Goal: Task Accomplishment & Management: Use online tool/utility

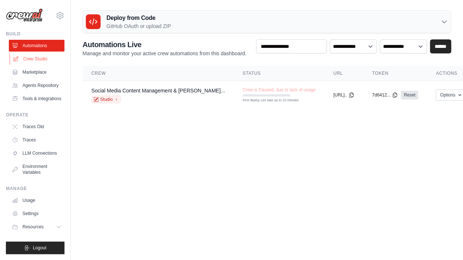
click at [42, 59] on link "Crew Studio" at bounding box center [38, 59] width 56 height 12
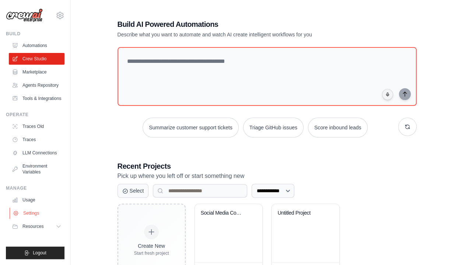
click at [32, 211] on link "Settings" at bounding box center [38, 214] width 56 height 12
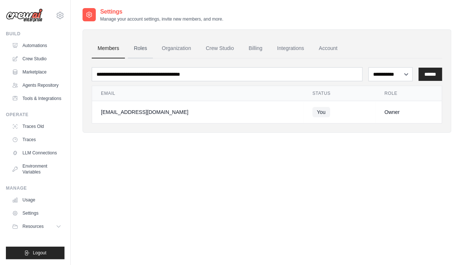
click at [141, 49] on link "Roles" at bounding box center [140, 49] width 25 height 20
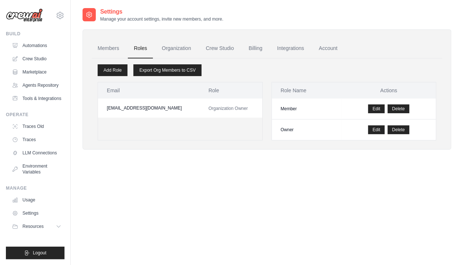
click at [175, 49] on link "Organization" at bounding box center [176, 49] width 41 height 20
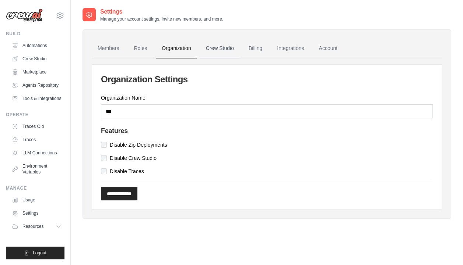
click at [225, 52] on link "Crew Studio" at bounding box center [220, 49] width 40 height 20
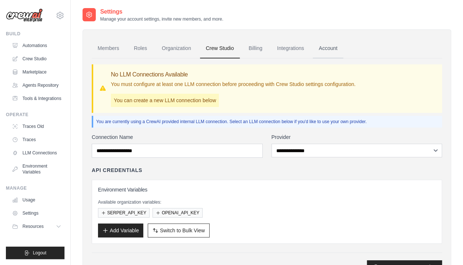
click at [328, 48] on link "Account" at bounding box center [328, 49] width 31 height 20
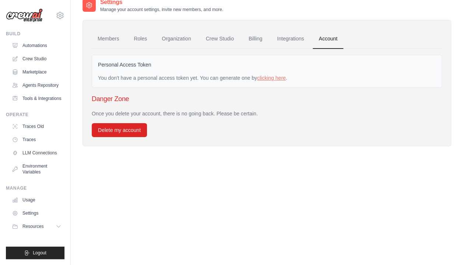
scroll to position [15, 0]
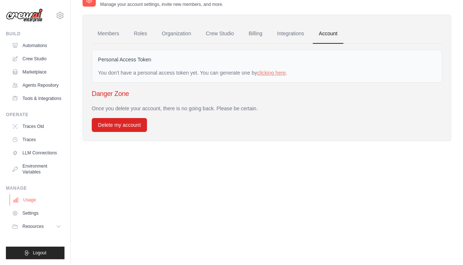
click at [31, 201] on link "Usage" at bounding box center [38, 200] width 56 height 12
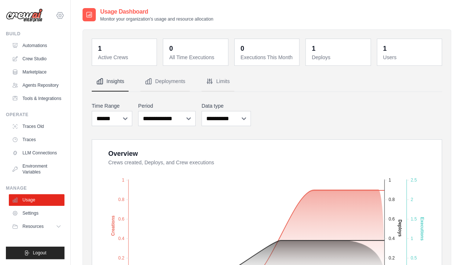
click at [59, 15] on icon at bounding box center [60, 15] width 9 height 9
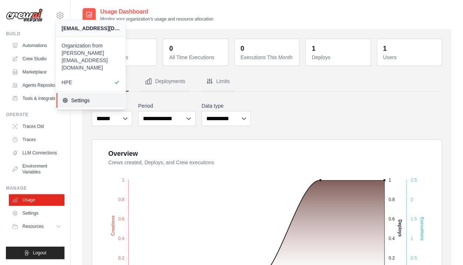
click at [76, 93] on link "Settings" at bounding box center [91, 100] width 70 height 15
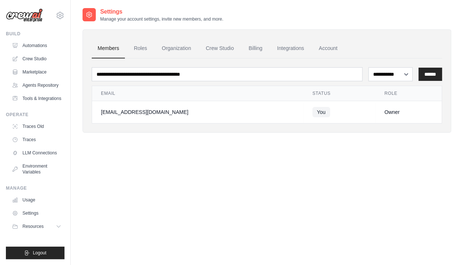
click at [55, 15] on div "alexis.gomez1@hpe.com Organization from maria.ridruejo@hpe.com HPE Settings" at bounding box center [35, 12] width 59 height 24
click at [58, 15] on icon at bounding box center [60, 15] width 9 height 9
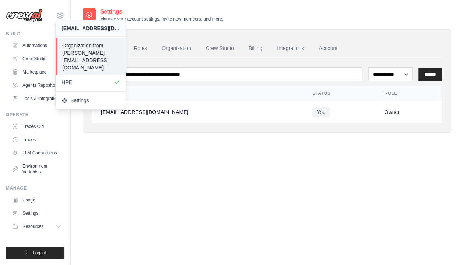
click at [80, 47] on span "Organization from [PERSON_NAME][EMAIL_ADDRESS][DOMAIN_NAME]" at bounding box center [91, 56] width 58 height 29
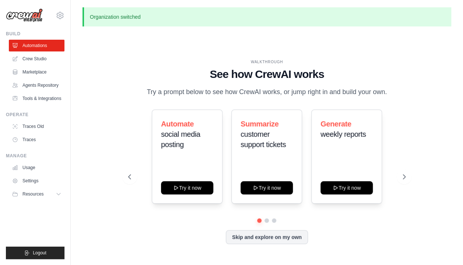
click at [66, 15] on div "alexis.gomez1@hpe.com Organization from maria.ridruejo@hpe.com HPE Settings Git…" at bounding box center [35, 132] width 71 height 265
click at [63, 13] on icon at bounding box center [60, 15] width 9 height 9
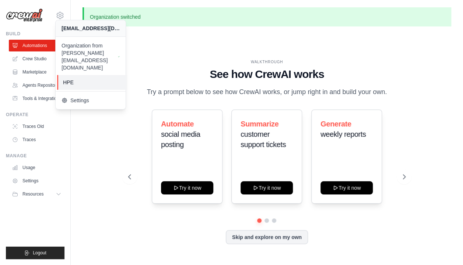
click at [84, 79] on span "HPE" at bounding box center [92, 82] width 58 height 7
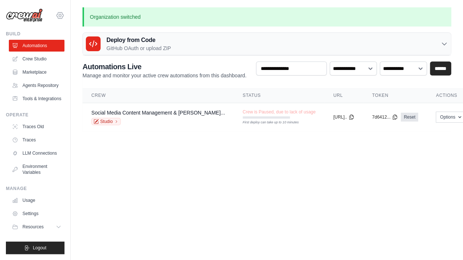
click at [58, 15] on icon at bounding box center [60, 15] width 9 height 9
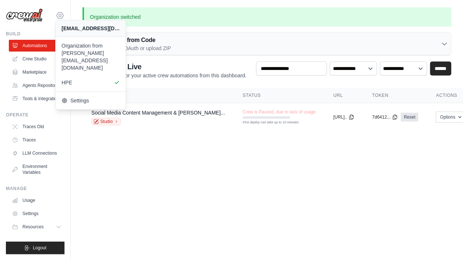
click at [60, 15] on icon at bounding box center [60, 15] width 9 height 9
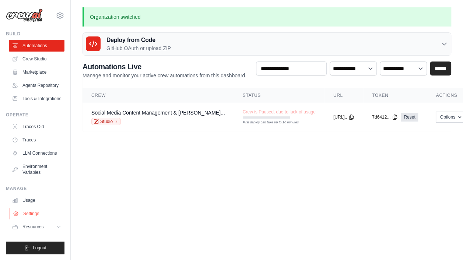
click at [38, 215] on link "Settings" at bounding box center [38, 214] width 56 height 12
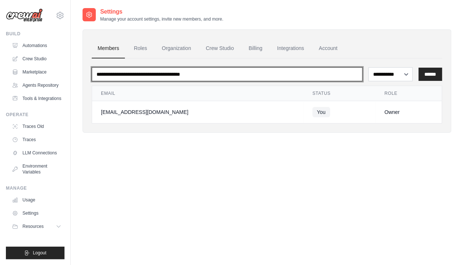
click at [280, 76] on input "email" at bounding box center [227, 74] width 271 height 14
click at [161, 77] on input "email" at bounding box center [227, 74] width 271 height 14
type input "**********"
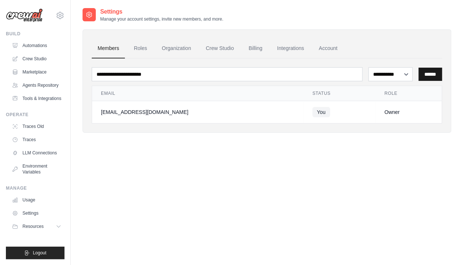
click at [427, 75] on input "******" at bounding box center [430, 74] width 24 height 13
click at [402, 77] on select "**********" at bounding box center [390, 74] width 44 height 14
select select "******"
click at [368, 67] on select "**********" at bounding box center [390, 74] width 44 height 14
click at [426, 69] on input "******" at bounding box center [430, 74] width 24 height 13
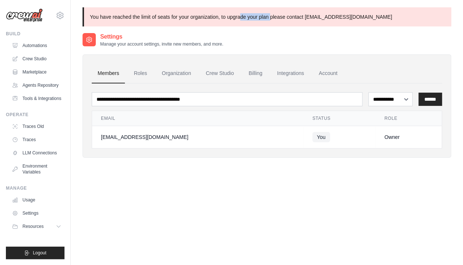
drag, startPoint x: 239, startPoint y: 13, endPoint x: 270, endPoint y: 13, distance: 31.3
click at [270, 13] on p "You have reached the limit of seats for your organization, to upgrade your plan…" at bounding box center [266, 16] width 368 height 19
click at [43, 83] on link "Agents Repository" at bounding box center [38, 86] width 56 height 12
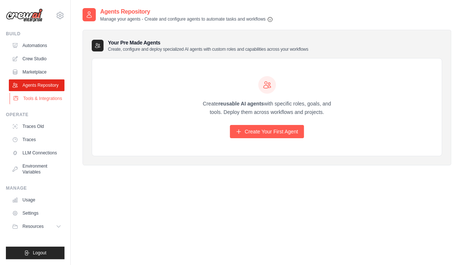
click at [47, 97] on link "Tools & Integrations" at bounding box center [38, 99] width 56 height 12
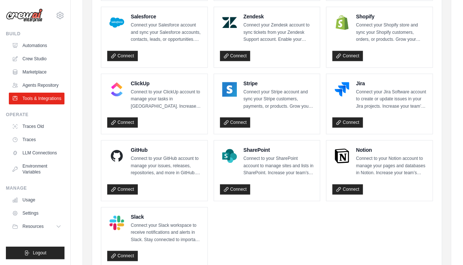
scroll to position [368, 0]
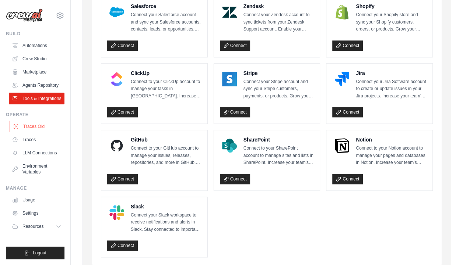
click at [32, 129] on link "Traces Old" at bounding box center [38, 127] width 56 height 12
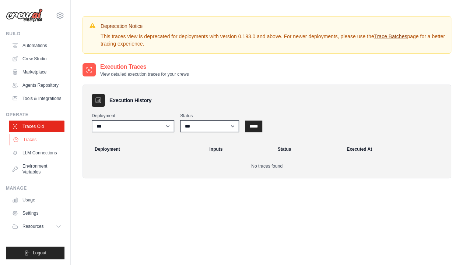
click at [32, 138] on link "Traces" at bounding box center [38, 140] width 56 height 12
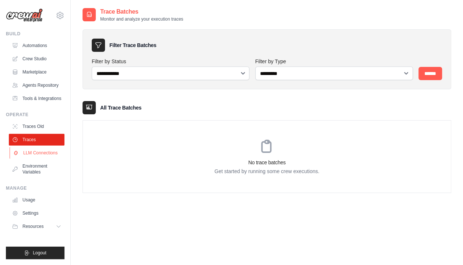
click at [36, 153] on link "LLM Connections" at bounding box center [38, 153] width 56 height 12
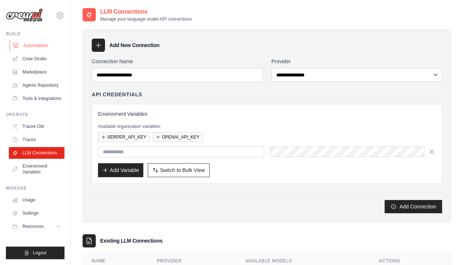
click at [48, 46] on link "Automations" at bounding box center [38, 46] width 56 height 12
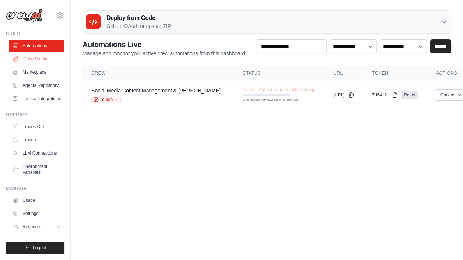
click at [44, 58] on link "Crew Studio" at bounding box center [38, 59] width 56 height 12
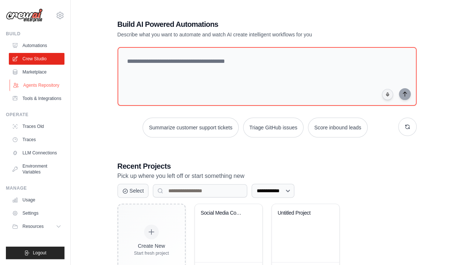
click at [36, 82] on link "Agents Repository" at bounding box center [38, 86] width 56 height 12
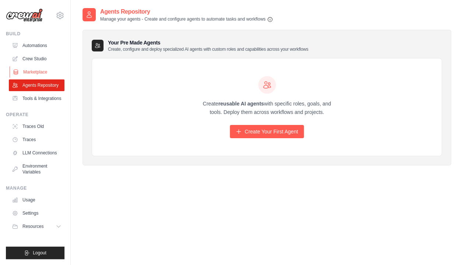
click at [36, 74] on link "Marketplace" at bounding box center [38, 72] width 56 height 12
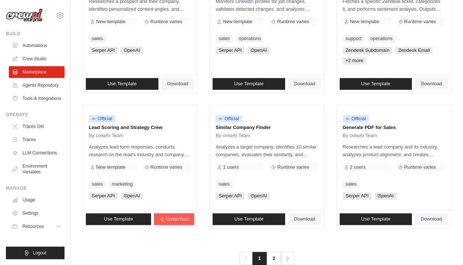
scroll to position [435, 0]
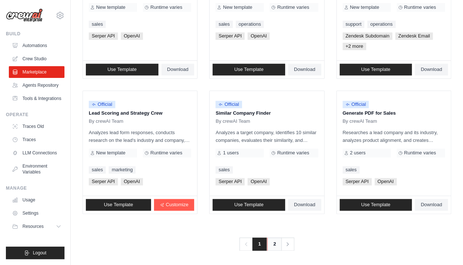
click at [274, 244] on link "2" at bounding box center [274, 244] width 15 height 13
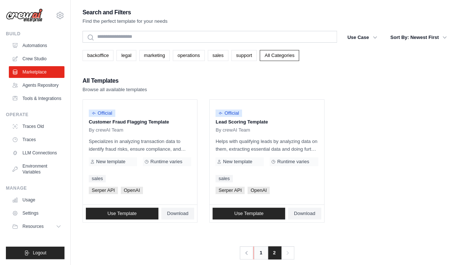
click at [259, 255] on link "1" at bounding box center [260, 253] width 15 height 13
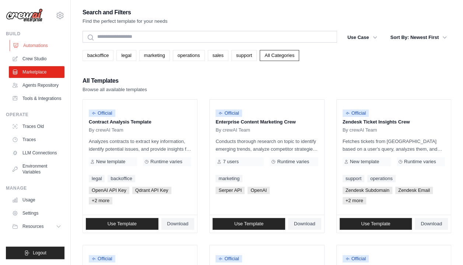
click at [38, 44] on link "Automations" at bounding box center [38, 46] width 56 height 12
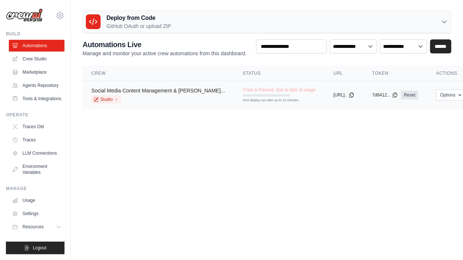
click at [179, 88] on link "Social Media Content Management & [PERSON_NAME]..." at bounding box center [158, 91] width 134 height 6
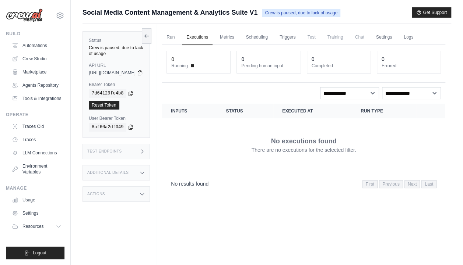
click at [135, 70] on span "https://social-media-content-management-analytics-s-01f98915.crewai.com" at bounding box center [112, 73] width 47 height 6
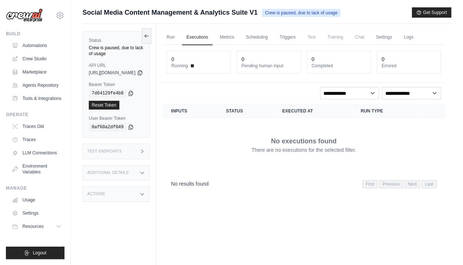
click at [135, 70] on span "https://social-media-content-management-analytics-s-01f98915.crewai.com" at bounding box center [112, 73] width 47 height 6
drag, startPoint x: 144, startPoint y: 68, endPoint x: 115, endPoint y: 87, distance: 35.3
click at [115, 89] on code "7d64129fe4b8" at bounding box center [108, 93] width 38 height 9
click at [114, 89] on code "7d64129fe4b8" at bounding box center [108, 93] width 38 height 9
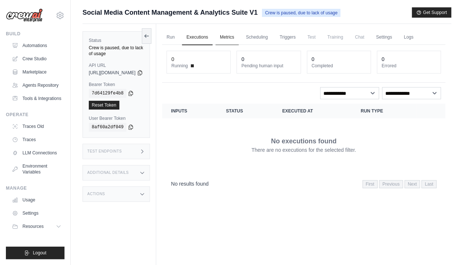
click at [239, 39] on link "Metrics" at bounding box center [226, 37] width 23 height 15
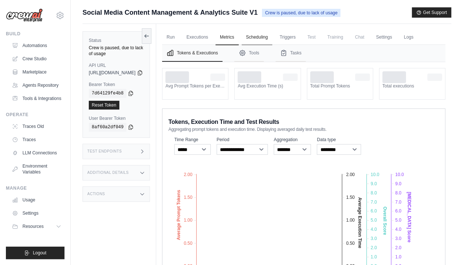
click at [272, 39] on link "Scheduling" at bounding box center [256, 37] width 31 height 15
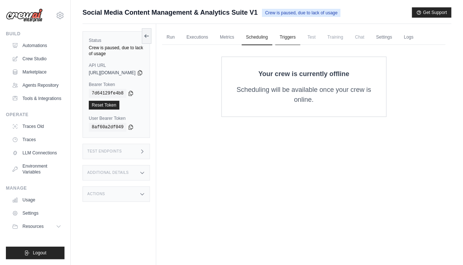
click at [300, 36] on link "Triggers" at bounding box center [287, 37] width 25 height 15
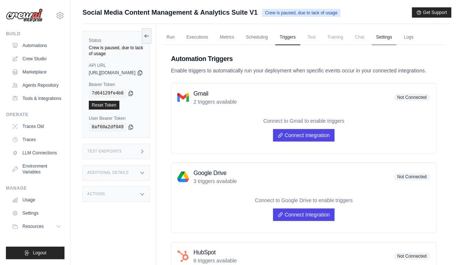
click at [396, 35] on link "Settings" at bounding box center [383, 37] width 25 height 15
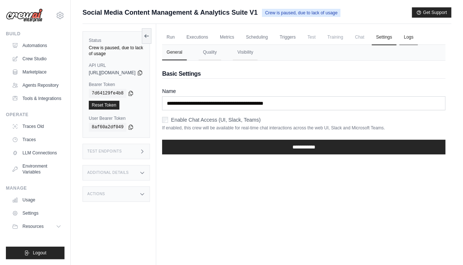
click at [417, 38] on link "Logs" at bounding box center [408, 37] width 18 height 15
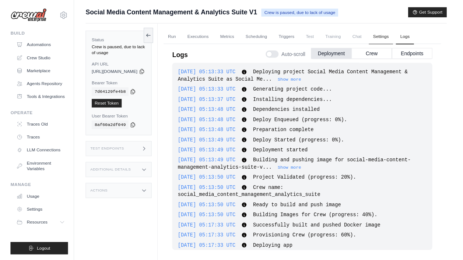
scroll to position [56, 0]
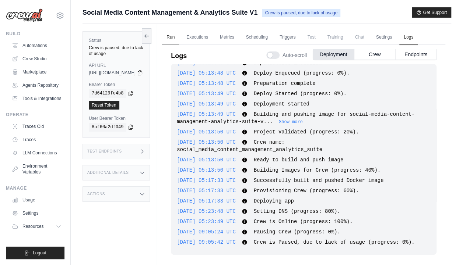
click at [179, 40] on link "Run" at bounding box center [170, 37] width 17 height 15
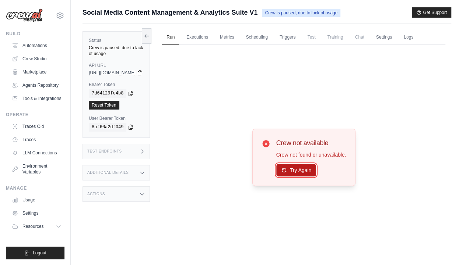
click at [311, 166] on button "Try Again" at bounding box center [296, 170] width 40 height 13
click at [35, 51] on link "Automations" at bounding box center [38, 46] width 56 height 12
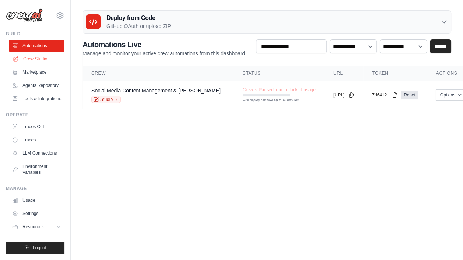
click at [43, 61] on link "Crew Studio" at bounding box center [38, 59] width 56 height 12
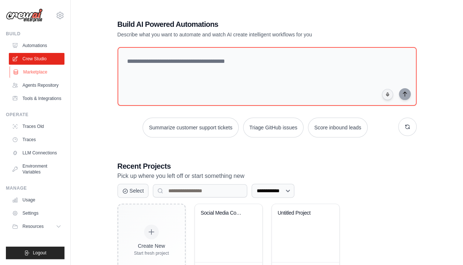
click at [35, 77] on link "Marketplace" at bounding box center [38, 72] width 56 height 12
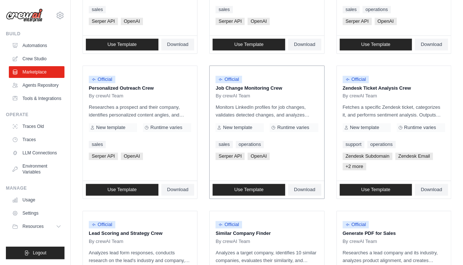
scroll to position [331, 0]
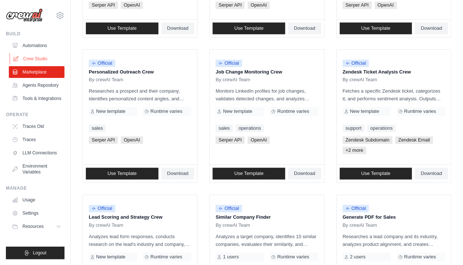
click at [39, 61] on link "Crew Studio" at bounding box center [38, 59] width 56 height 12
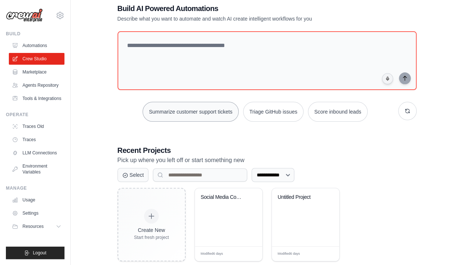
scroll to position [31, 0]
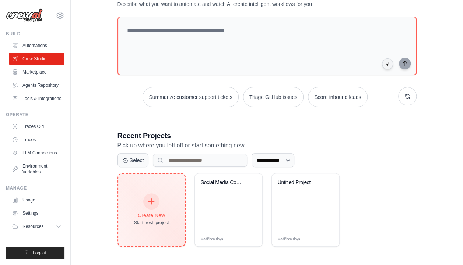
click at [175, 199] on div "Create New Start fresh project" at bounding box center [151, 210] width 67 height 72
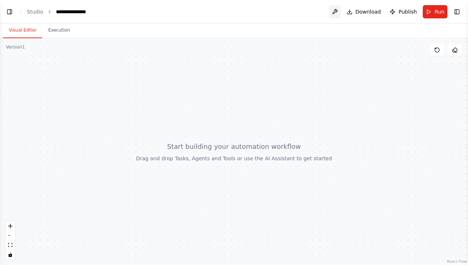
click at [341, 11] on button at bounding box center [335, 11] width 12 height 13
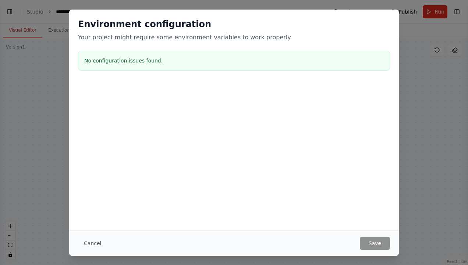
click at [384, 50] on div "Environment configuration Your project might require some environment variables…" at bounding box center [234, 46] width 330 height 73
click at [416, 57] on div "Environment configuration Your project might require some environment variables…" at bounding box center [234, 132] width 468 height 265
click at [52, 70] on div "Environment configuration Your project might require some environment variables…" at bounding box center [234, 132] width 468 height 265
click at [87, 241] on button "Cancel" at bounding box center [92, 243] width 29 height 13
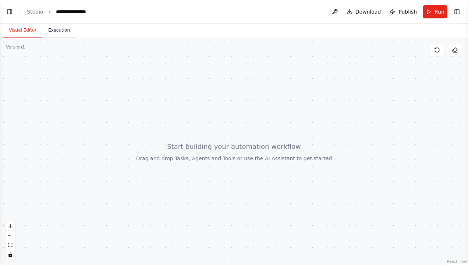
click at [53, 32] on button "Execution" at bounding box center [58, 30] width 33 height 15
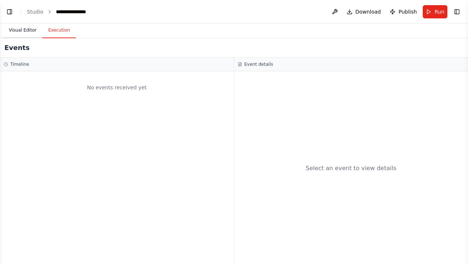
click at [28, 31] on button "Visual Editor" at bounding box center [22, 30] width 39 height 15
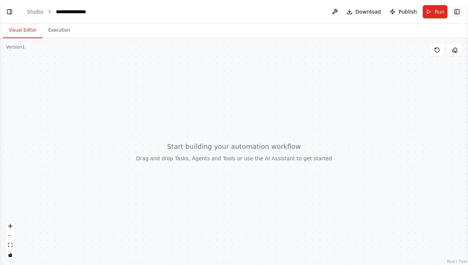
click at [456, 10] on button "Toggle Right Sidebar" at bounding box center [457, 12] width 10 height 10
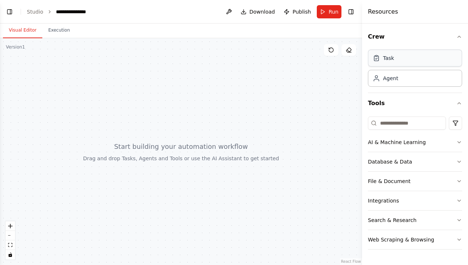
click at [418, 58] on div "Task" at bounding box center [415, 58] width 94 height 17
click at [412, 81] on div "Agent" at bounding box center [415, 78] width 94 height 17
click at [437, 143] on button "AI & Machine Learning" at bounding box center [415, 142] width 94 height 19
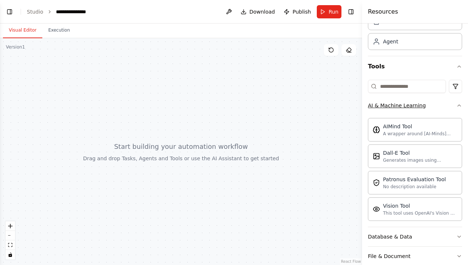
scroll to position [74, 0]
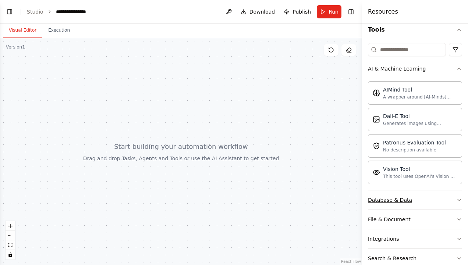
click at [444, 197] on button "Database & Data" at bounding box center [415, 200] width 94 height 19
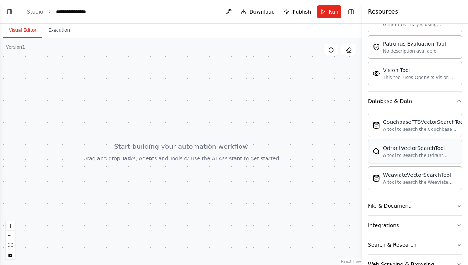
scroll to position [184, 0]
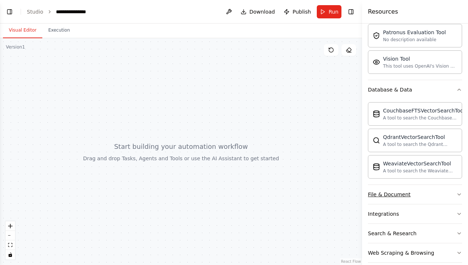
click at [443, 193] on button "File & Document" at bounding box center [415, 194] width 94 height 19
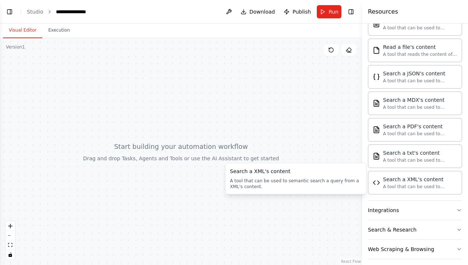
scroll to position [406, 0]
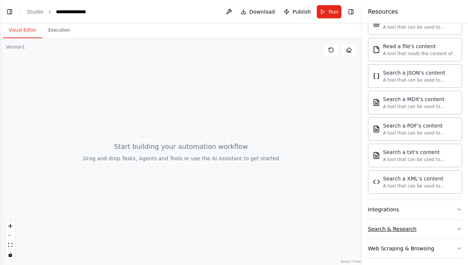
click at [434, 223] on button "Search & Research" at bounding box center [415, 229] width 94 height 19
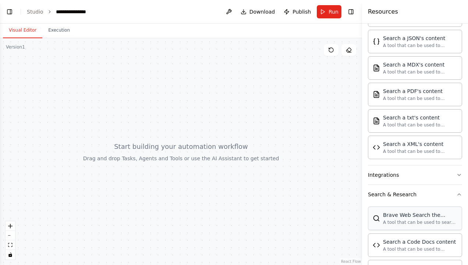
scroll to position [480, 0]
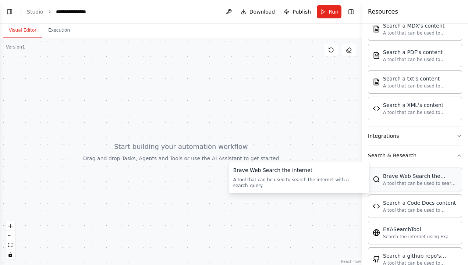
click at [424, 181] on div "A tool that can be used to search the internet with a search_query." at bounding box center [420, 184] width 74 height 6
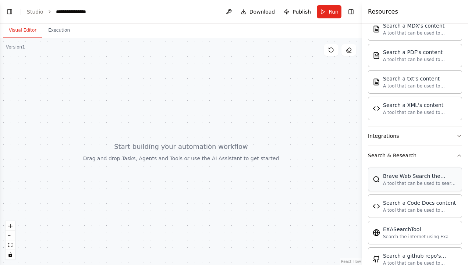
click at [379, 182] on div "Brave Web Search the internet A tool that can be used to search the internet wi…" at bounding box center [415, 180] width 94 height 24
click at [382, 180] on div "Brave Web Search the internet A tool that can be used to search the internet wi…" at bounding box center [415, 180] width 85 height 14
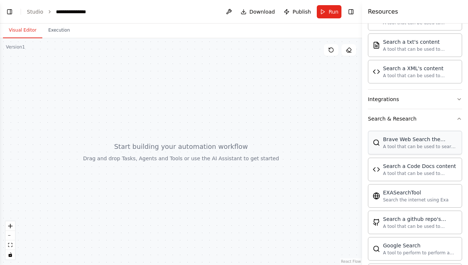
scroll to position [554, 0]
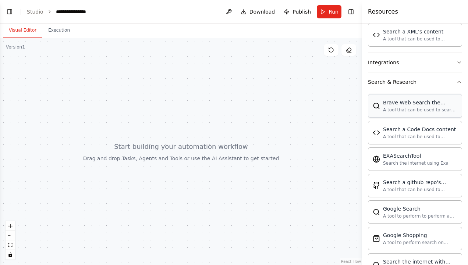
click at [397, 99] on div "Brave Web Search the internet" at bounding box center [420, 102] width 74 height 7
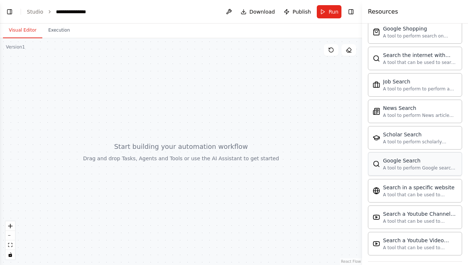
scroll to position [780, 0]
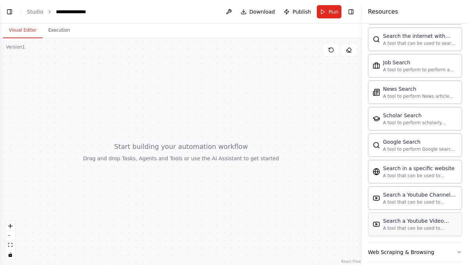
drag, startPoint x: 414, startPoint y: 232, endPoint x: 412, endPoint y: 222, distance: 11.0
click at [414, 229] on div "Brave Web Search the internet A tool that can be used to search the internet wi…" at bounding box center [415, 54] width 94 height 377
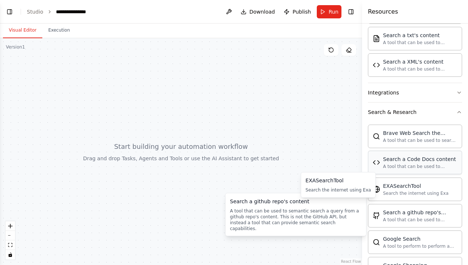
scroll to position [522, 0]
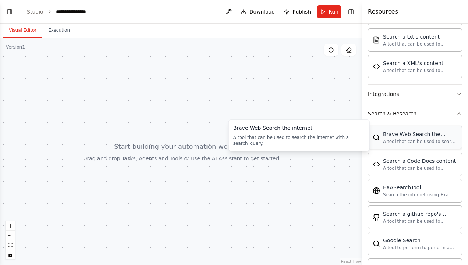
click at [399, 139] on div "A tool that can be used to search the internet with a search_query." at bounding box center [420, 142] width 74 height 6
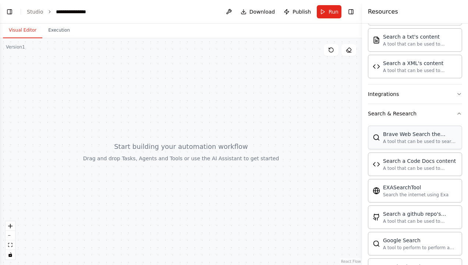
click at [399, 139] on div "A tool that can be used to search the internet with a search_query." at bounding box center [420, 142] width 74 height 6
drag, startPoint x: 399, startPoint y: 135, endPoint x: 391, endPoint y: 137, distance: 8.0
click at [391, 139] on div "A tool that can be used to search the internet with a search_query." at bounding box center [420, 142] width 74 height 6
drag, startPoint x: 61, startPoint y: 68, endPoint x: 80, endPoint y: 87, distance: 26.3
click at [63, 70] on div at bounding box center [181, 151] width 362 height 227
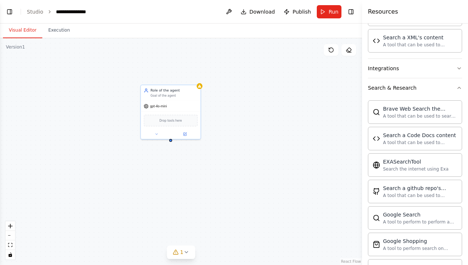
scroll to position [559, 0]
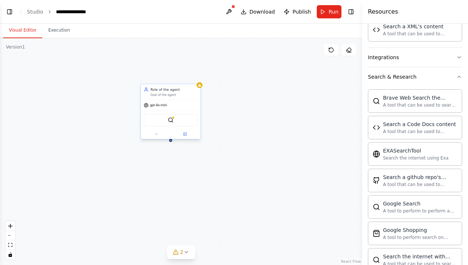
click at [183, 97] on div "Role of the agent Goal of the agent" at bounding box center [171, 91] width 60 height 15
click at [175, 121] on div "BraveSearchTool" at bounding box center [171, 120] width 54 height 13
click at [169, 119] on img at bounding box center [171, 120] width 6 height 6
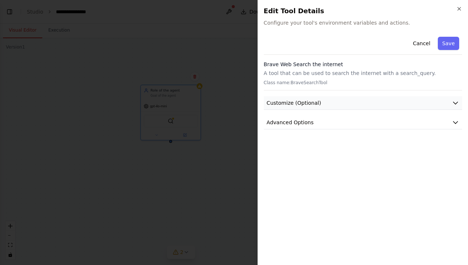
click at [320, 104] on button "Customize (Optional)" at bounding box center [363, 103] width 198 height 14
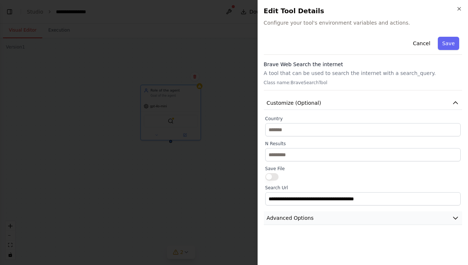
click at [320, 218] on button "Advanced Options" at bounding box center [363, 219] width 198 height 14
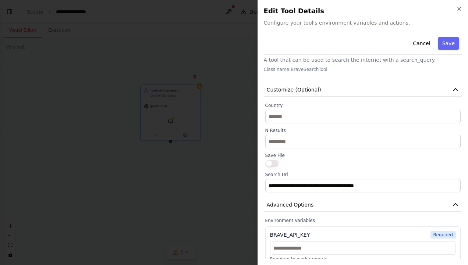
scroll to position [20, 0]
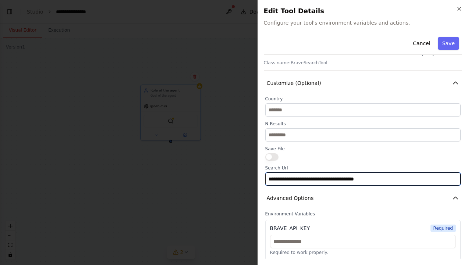
drag, startPoint x: 286, startPoint y: 178, endPoint x: 332, endPoint y: 179, distance: 46.4
click at [332, 179] on input "**********" at bounding box center [362, 179] width 195 height 13
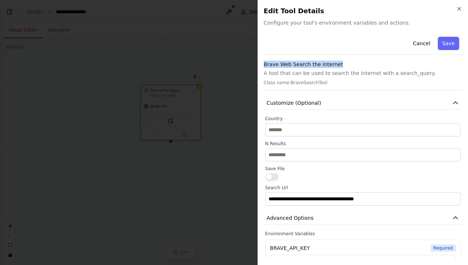
drag, startPoint x: 262, startPoint y: 66, endPoint x: 338, endPoint y: 63, distance: 75.2
click at [338, 63] on div "**********" at bounding box center [363, 132] width 211 height 265
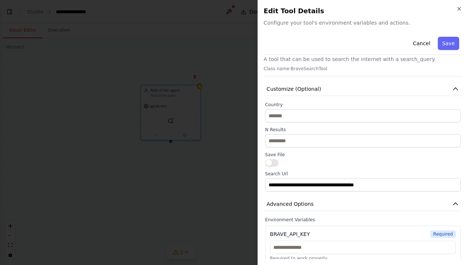
scroll to position [20, 0]
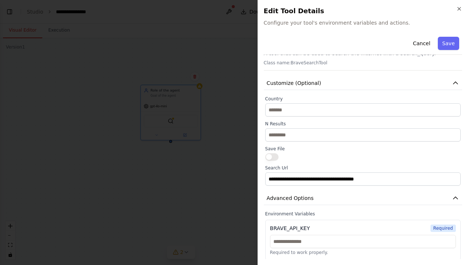
click at [396, 158] on div at bounding box center [362, 156] width 195 height 7
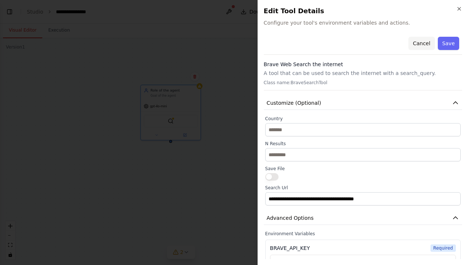
click at [414, 43] on button "Cancel" at bounding box center [422, 43] width 26 height 13
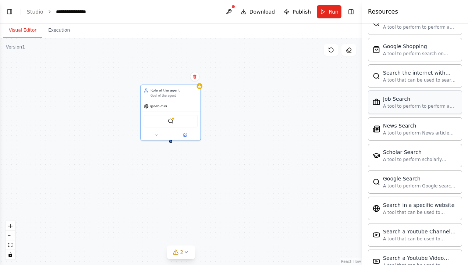
scroll to position [780, 0]
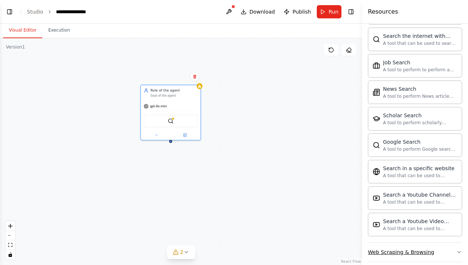
click at [440, 243] on button "Web Scraping & Browsing" at bounding box center [415, 252] width 94 height 19
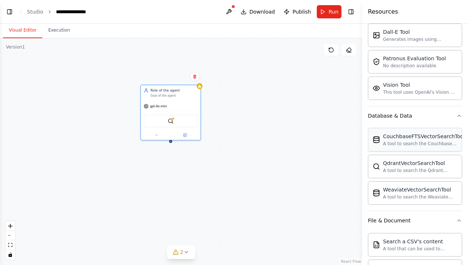
scroll to position [184, 0]
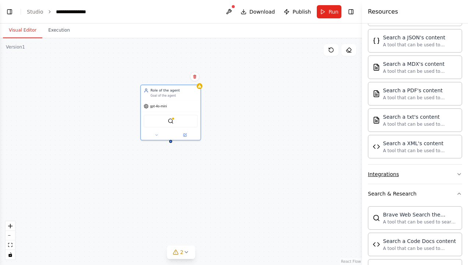
click at [421, 175] on button "Integrations" at bounding box center [415, 174] width 94 height 19
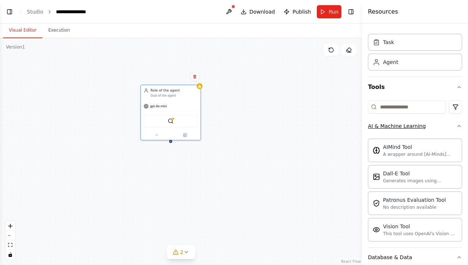
scroll to position [0, 0]
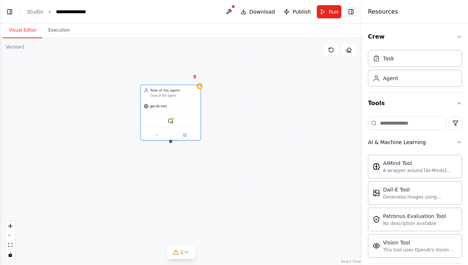
click at [353, 14] on button "Toggle Right Sidebar" at bounding box center [351, 12] width 10 height 10
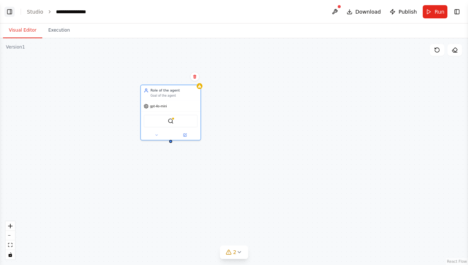
click at [6, 13] on button "Toggle Left Sidebar" at bounding box center [9, 12] width 10 height 10
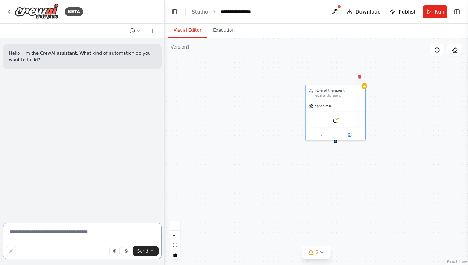
click at [66, 228] on textarea at bounding box center [82, 241] width 159 height 37
click at [171, 7] on button "Toggle Left Sidebar" at bounding box center [174, 12] width 10 height 10
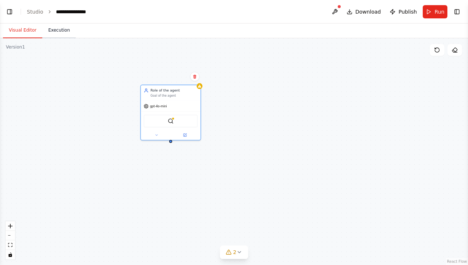
click at [58, 30] on button "Execution" at bounding box center [58, 30] width 33 height 15
click at [13, 36] on button "Visual Editor" at bounding box center [22, 30] width 39 height 15
click at [11, 7] on button "Toggle Left Sidebar" at bounding box center [9, 12] width 10 height 10
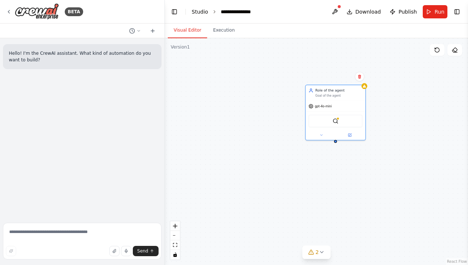
click at [195, 14] on link "Studio" at bounding box center [200, 12] width 17 height 6
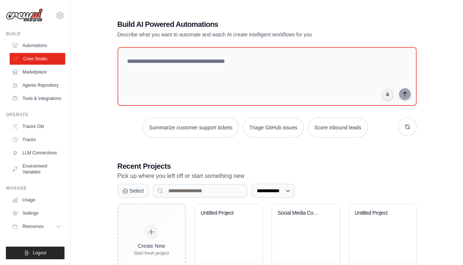
click at [29, 59] on link "Crew Studio" at bounding box center [38, 59] width 56 height 12
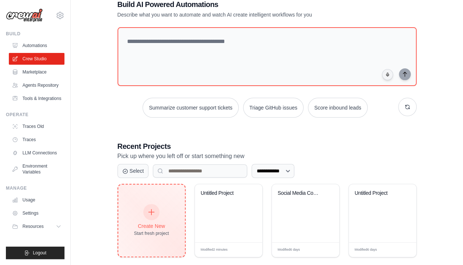
scroll to position [31, 0]
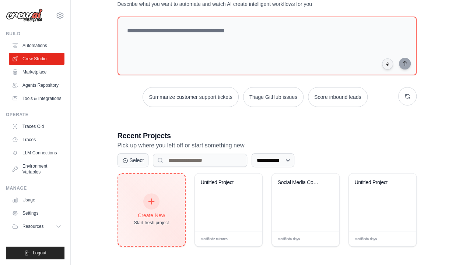
click at [172, 199] on div "Create New Start fresh project" at bounding box center [151, 210] width 67 height 72
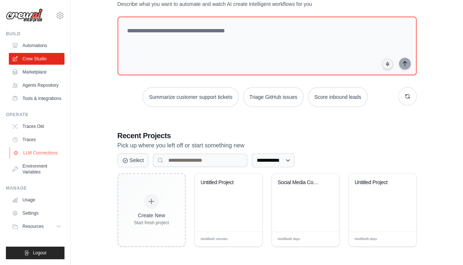
click at [51, 151] on link "LLM Connections" at bounding box center [38, 153] width 56 height 12
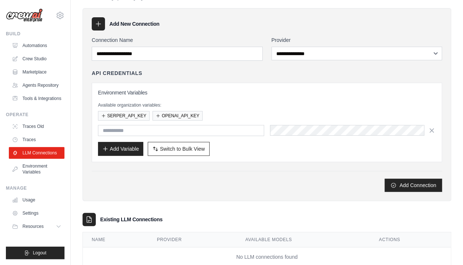
scroll to position [40, 0]
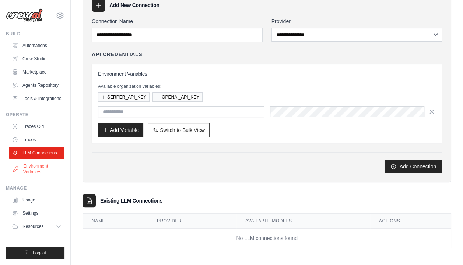
click at [42, 163] on link "Environment Variables" at bounding box center [38, 169] width 56 height 18
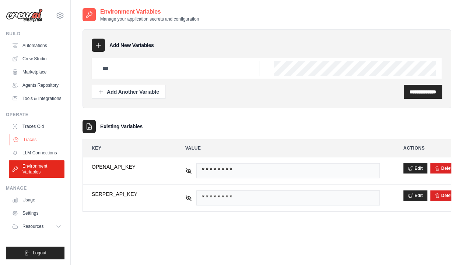
click at [33, 135] on link "Traces" at bounding box center [38, 140] width 56 height 12
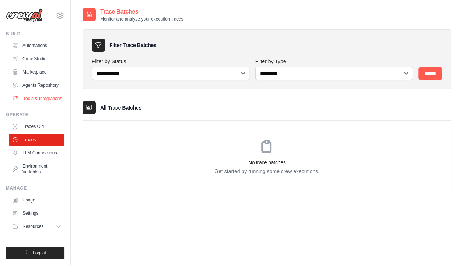
click at [43, 103] on link "Tools & Integrations" at bounding box center [38, 99] width 56 height 12
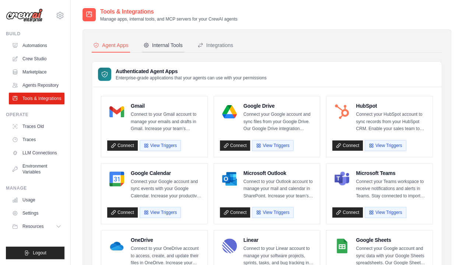
click at [155, 52] on button "Internal Tools" at bounding box center [163, 46] width 42 height 14
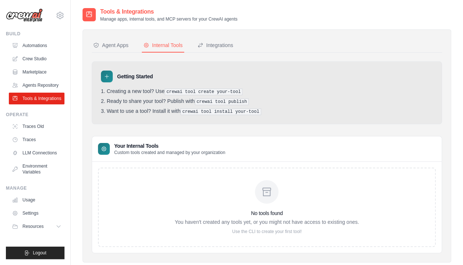
click at [211, 90] on pre "crewai tool create your-tool" at bounding box center [204, 92] width 78 height 7
drag, startPoint x: 211, startPoint y: 90, endPoint x: 210, endPoint y: 101, distance: 11.1
click at [210, 101] on pre "crewai tool publish" at bounding box center [222, 102] width 54 height 7
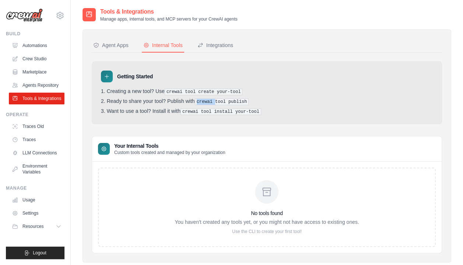
click at [210, 101] on pre "crewai tool publish" at bounding box center [222, 102] width 54 height 7
drag, startPoint x: 210, startPoint y: 101, endPoint x: 208, endPoint y: 108, distance: 7.7
click at [208, 109] on pre "crewai tool install your-tool" at bounding box center [220, 112] width 81 height 7
click at [208, 110] on pre "crewai tool install your-tool" at bounding box center [220, 112] width 81 height 7
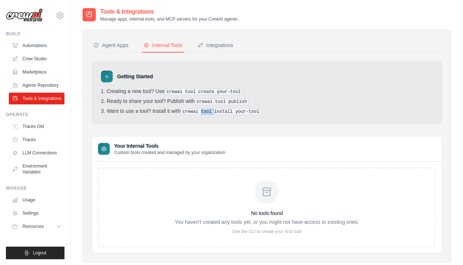
click at [208, 110] on pre "crewai tool install your-tool" at bounding box center [220, 112] width 81 height 7
drag, startPoint x: 208, startPoint y: 110, endPoint x: 209, endPoint y: 117, distance: 7.6
click at [209, 117] on div "Getting Started Creating a new tool? Use crewai tool create your-tool Ready to …" at bounding box center [267, 92] width 350 height 63
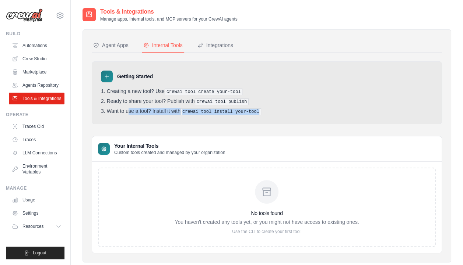
drag, startPoint x: 209, startPoint y: 117, endPoint x: 202, endPoint y: 112, distance: 9.5
click at [202, 112] on pre "crewai tool install your-tool" at bounding box center [220, 112] width 81 height 7
drag, startPoint x: 200, startPoint y: 111, endPoint x: 190, endPoint y: 103, distance: 13.6
click at [200, 111] on pre "crewai tool install your-tool" at bounding box center [220, 112] width 81 height 7
click at [187, 99] on li "Ready to share your tool? Publish with crewai tool publish" at bounding box center [267, 101] width 332 height 7
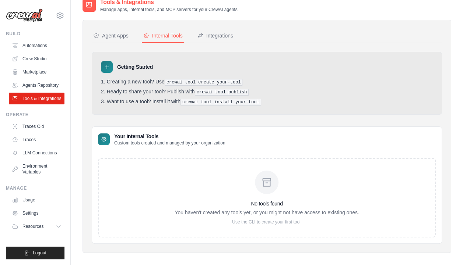
scroll to position [15, 0]
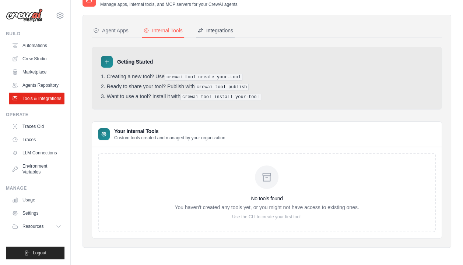
click at [223, 31] on div "Integrations" at bounding box center [215, 30] width 36 height 7
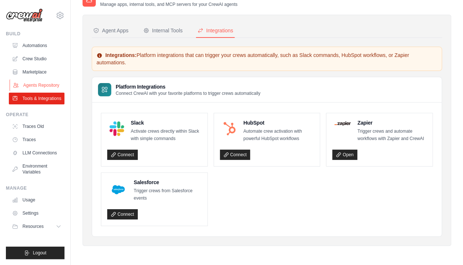
click at [40, 81] on link "Agents Repository" at bounding box center [38, 86] width 56 height 12
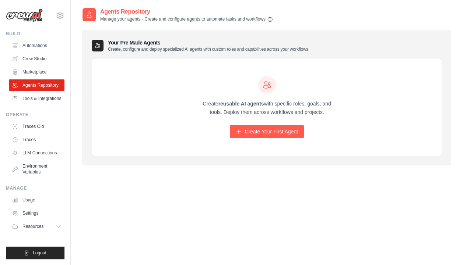
click at [98, 196] on div "Agents Repository Manage your agents - Create and configure agents to automate …" at bounding box center [266, 139] width 368 height 265
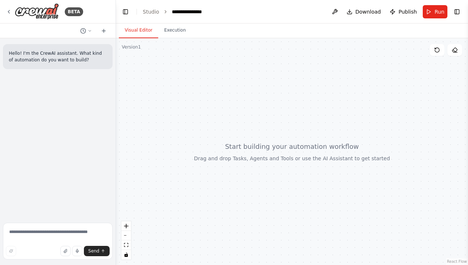
drag, startPoint x: 164, startPoint y: 10, endPoint x: 116, endPoint y: 9, distance: 47.9
click at [116, 9] on div "**********" at bounding box center [234, 132] width 468 height 265
click at [456, 13] on button "Toggle Right Sidebar" at bounding box center [457, 12] width 10 height 10
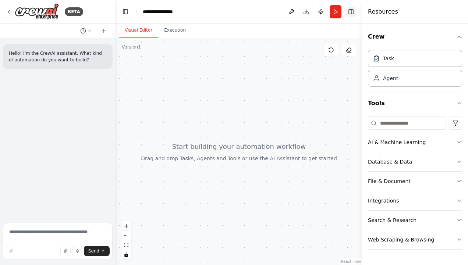
click at [350, 14] on button "Toggle Right Sidebar" at bounding box center [351, 12] width 10 height 10
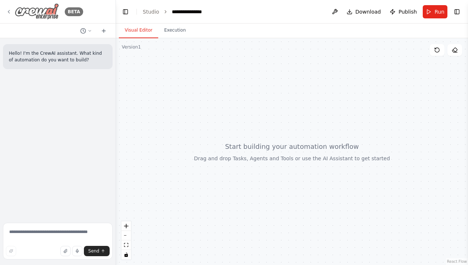
click at [8, 10] on icon at bounding box center [9, 12] width 6 height 6
